Goal: Navigation & Orientation: Find specific page/section

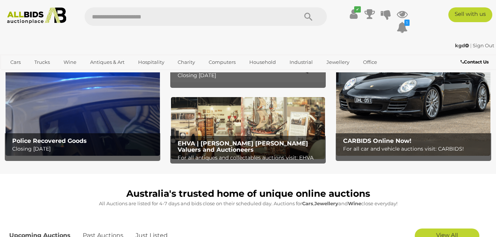
scroll to position [74, 0]
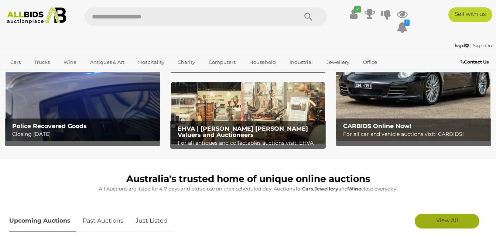
click at [437, 220] on span "View All" at bounding box center [447, 220] width 22 height 7
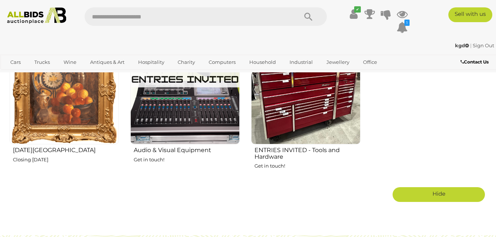
scroll to position [1038, 0]
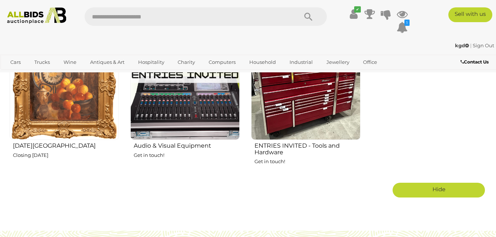
click at [80, 94] on img at bounding box center [64, 85] width 109 height 109
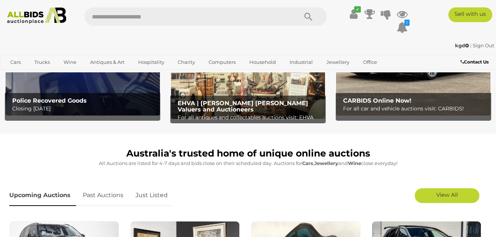
scroll to position [103, 0]
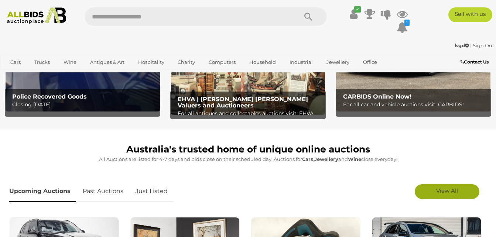
click at [430, 192] on link "View All" at bounding box center [446, 191] width 65 height 15
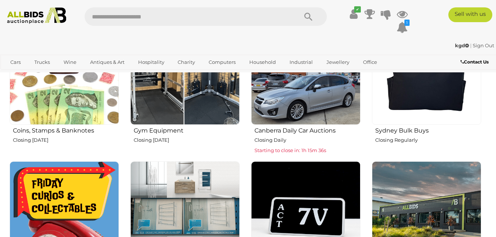
scroll to position [458, 0]
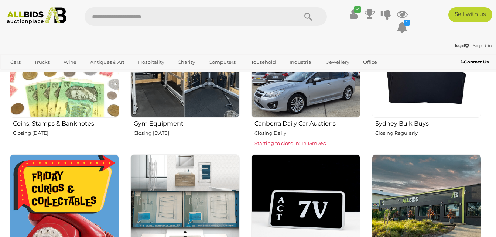
click at [97, 190] on img at bounding box center [64, 208] width 109 height 109
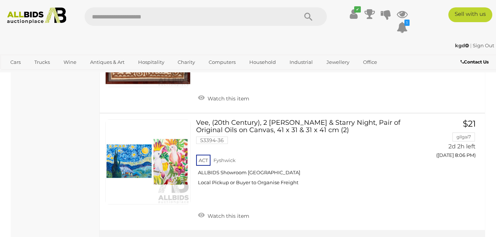
scroll to position [5780, 0]
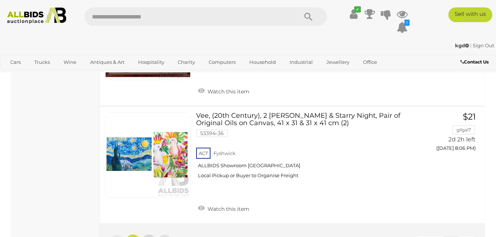
click at [148, 234] on link "2" at bounding box center [148, 241] width 15 height 15
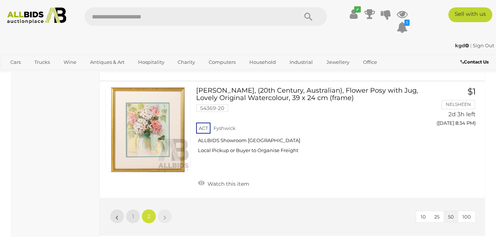
scroll to position [1558, 0]
